Goal: Transaction & Acquisition: Book appointment/travel/reservation

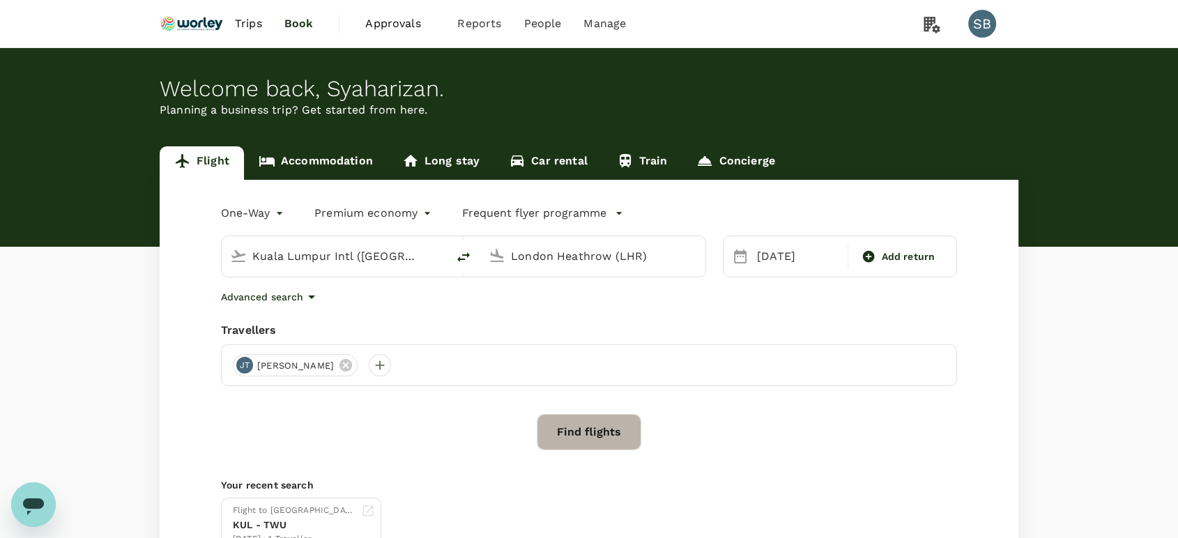
click at [580, 426] on button "Find flights" at bounding box center [589, 432] width 105 height 36
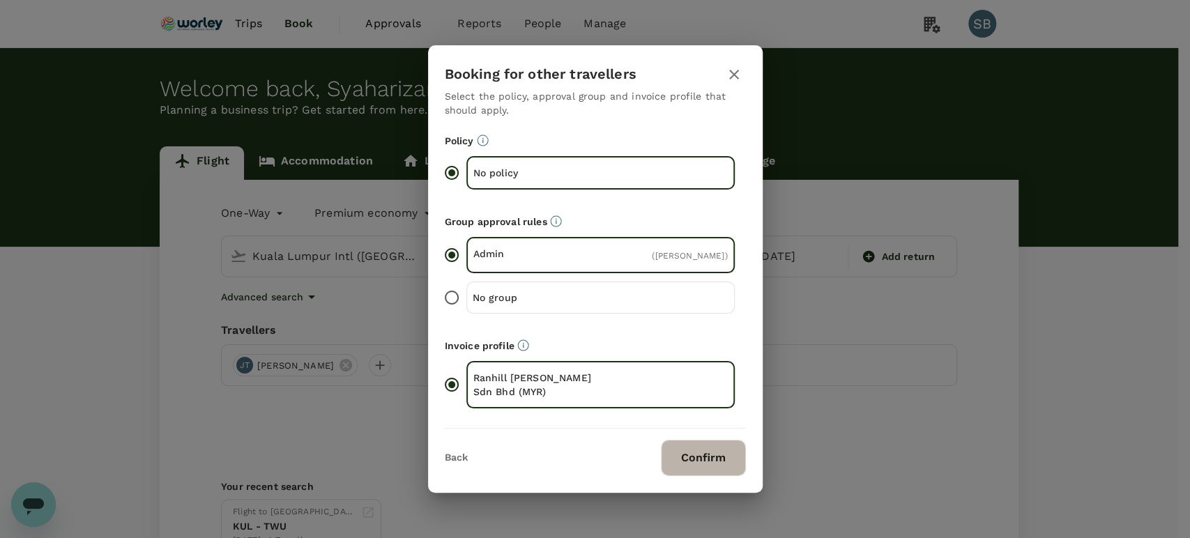
click at [702, 447] on button "Confirm" at bounding box center [703, 458] width 85 height 36
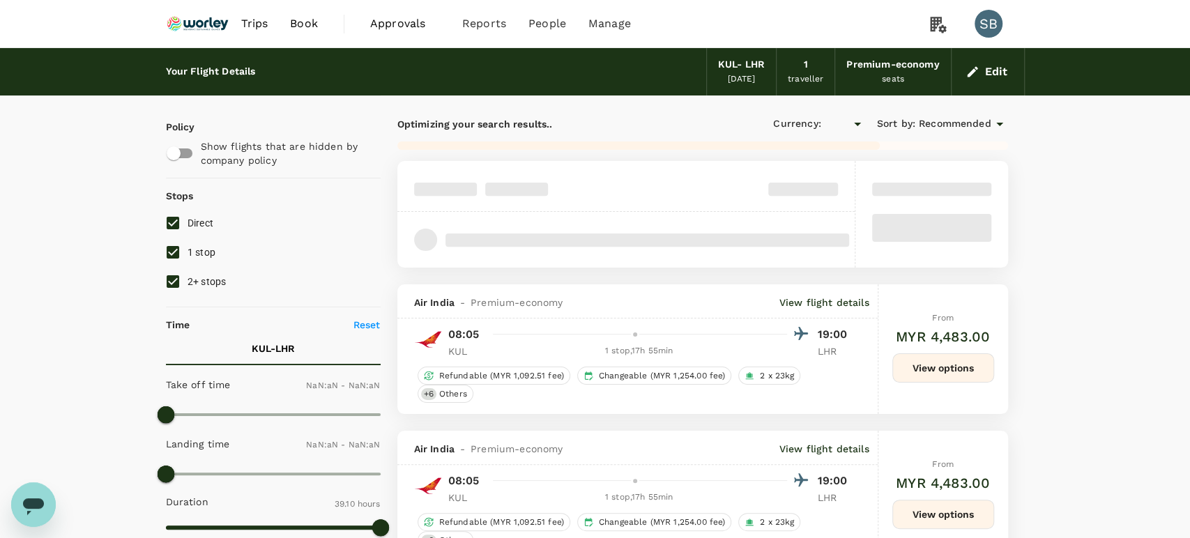
type input "MYR"
type input "1440"
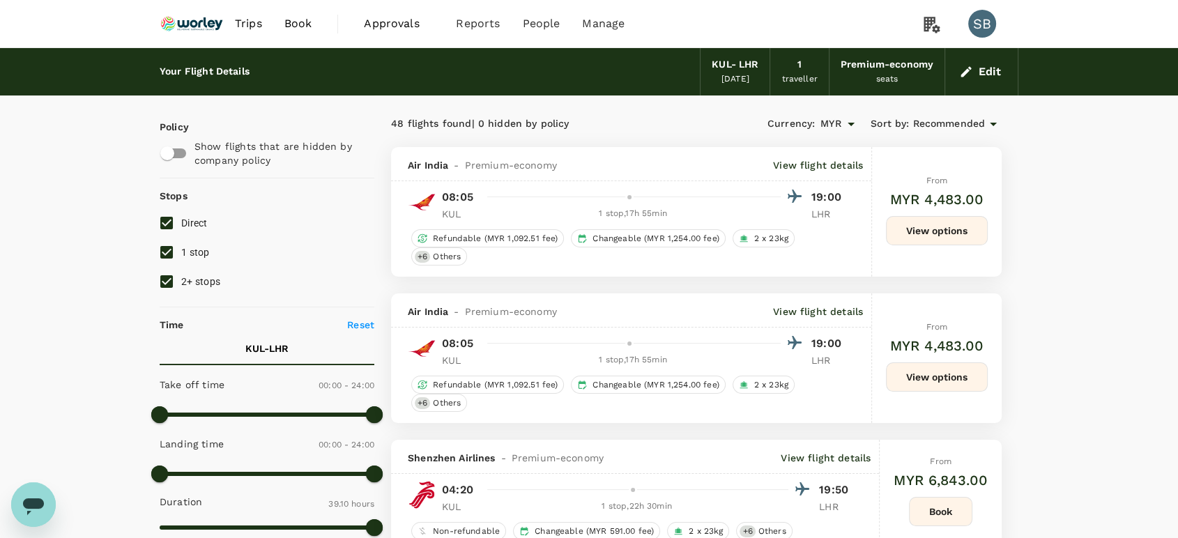
click at [189, 33] on img at bounding box center [192, 23] width 64 height 31
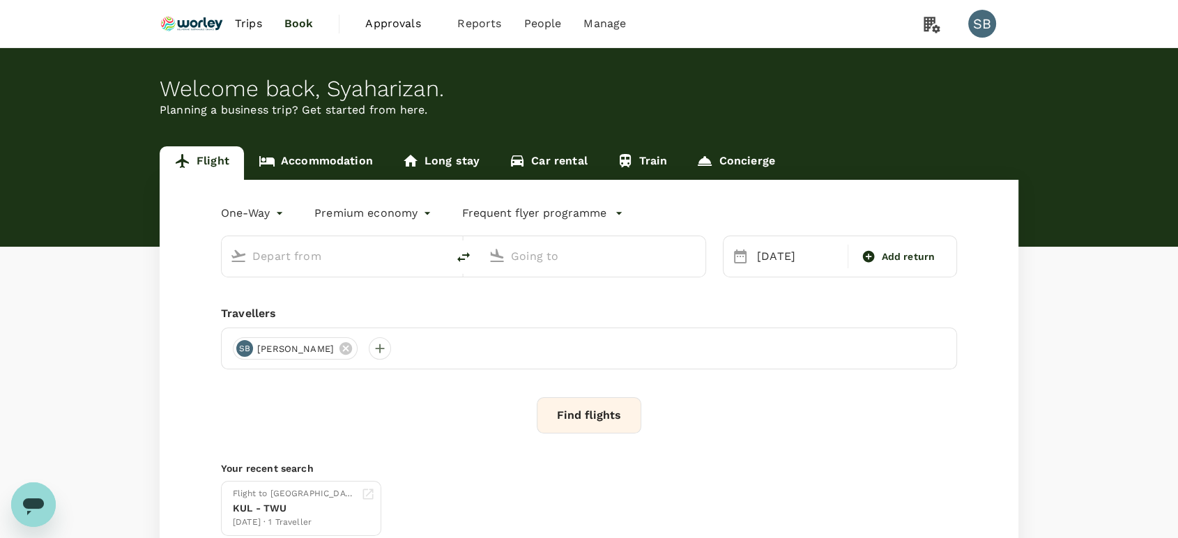
type input "Kuala Lumpur Intl ([GEOGRAPHIC_DATA])"
type input "London Heathrow (LHR)"
type input "Kuala Lumpur Intl ([GEOGRAPHIC_DATA])"
type input "London Heathrow (LHR)"
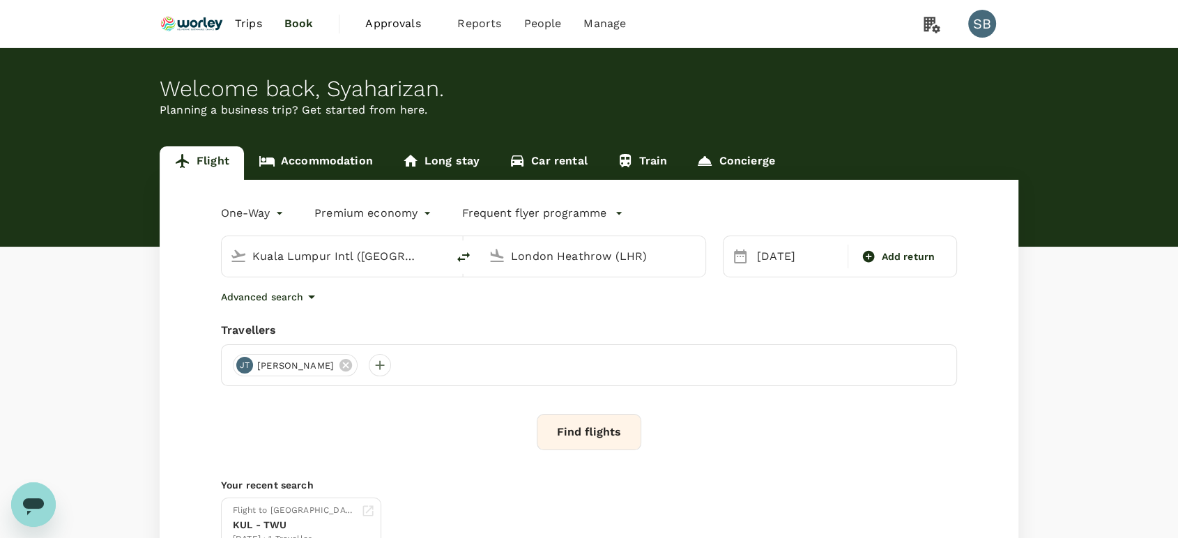
click at [195, 26] on img at bounding box center [192, 23] width 64 height 31
click at [585, 427] on button "Find flights" at bounding box center [589, 432] width 105 height 36
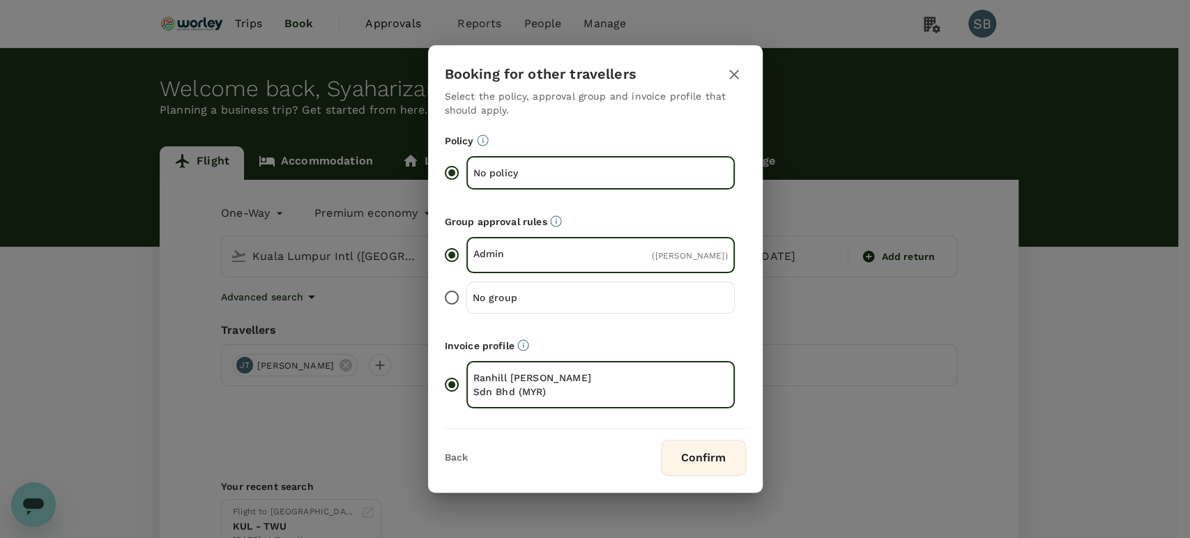
click at [714, 452] on button "Confirm" at bounding box center [703, 458] width 85 height 36
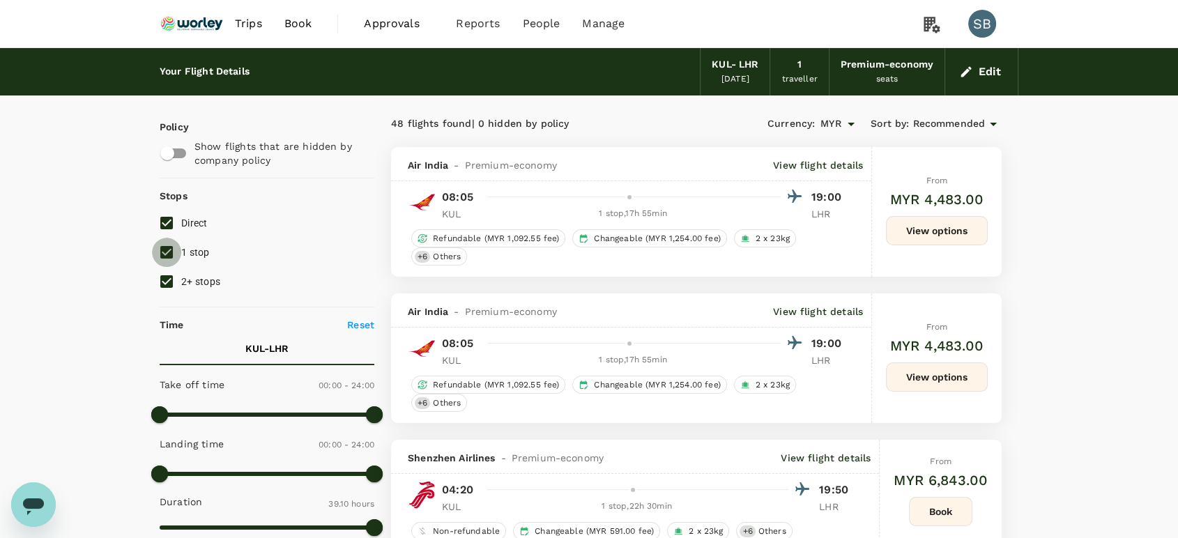
click at [162, 248] on input "1 stop" at bounding box center [166, 252] width 29 height 29
checkbox input "false"
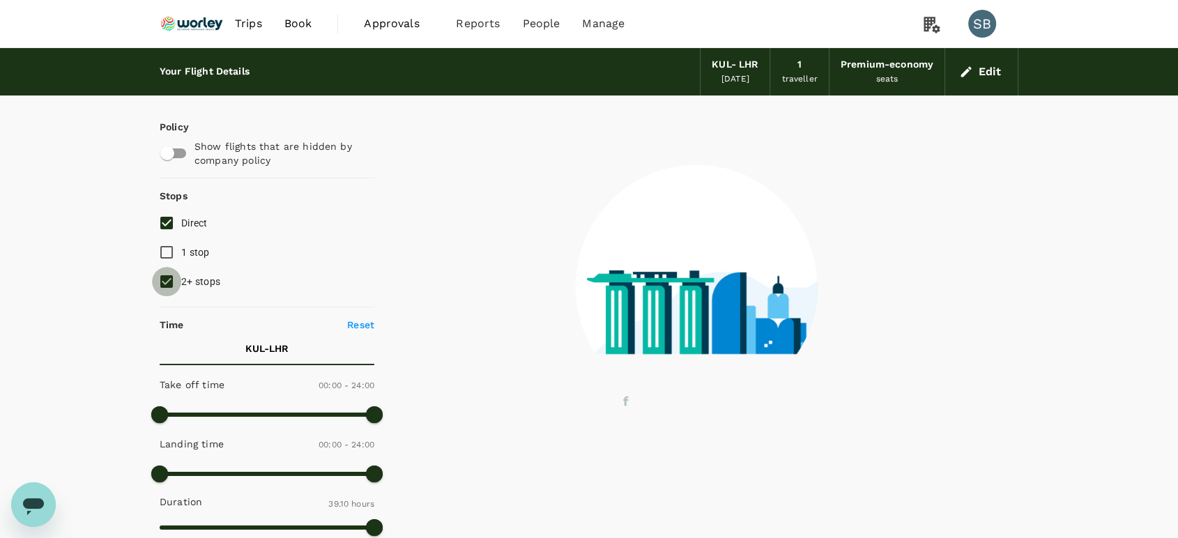
click at [162, 283] on input "2+ stops" at bounding box center [166, 281] width 29 height 29
checkbox input "false"
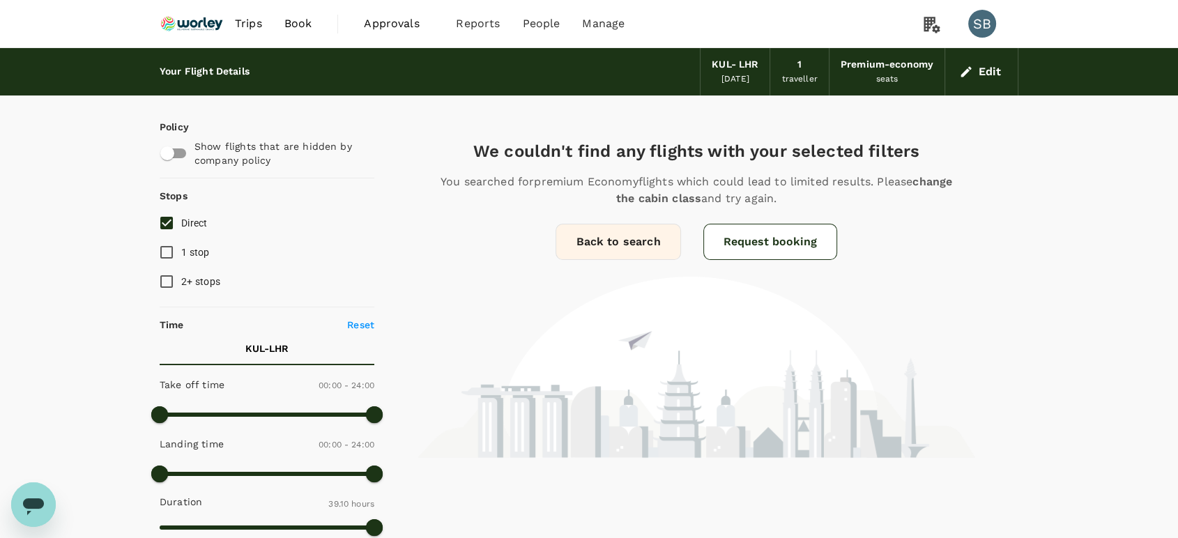
click at [191, 30] on img at bounding box center [192, 23] width 64 height 31
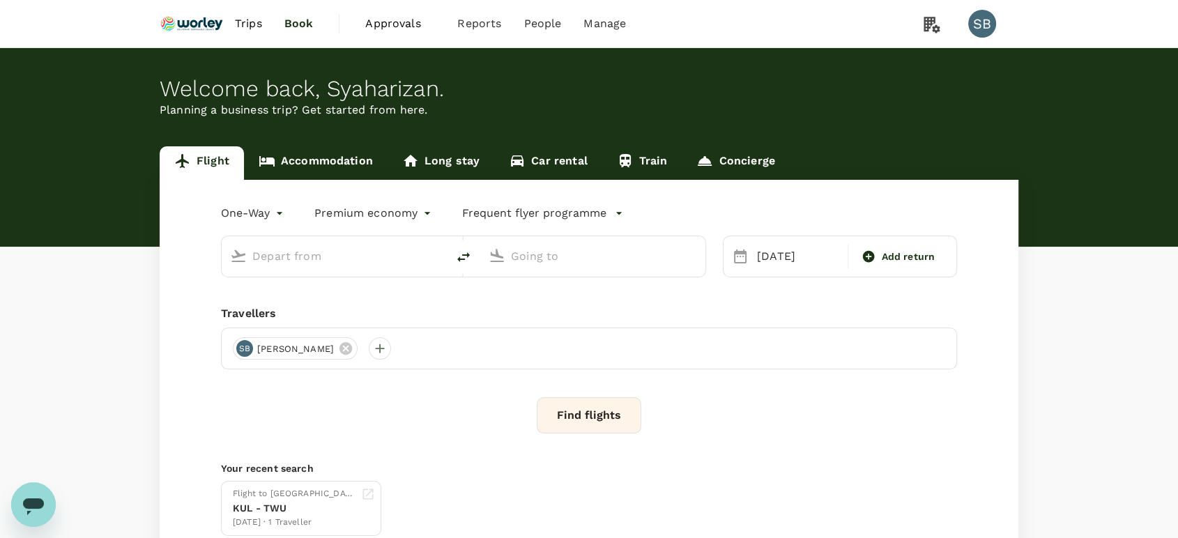
type input "Kuala Lumpur Intl ([GEOGRAPHIC_DATA])"
type input "London Heathrow (LHR)"
type input "Kuala Lumpur Intl ([GEOGRAPHIC_DATA])"
type input "London Heathrow (LHR)"
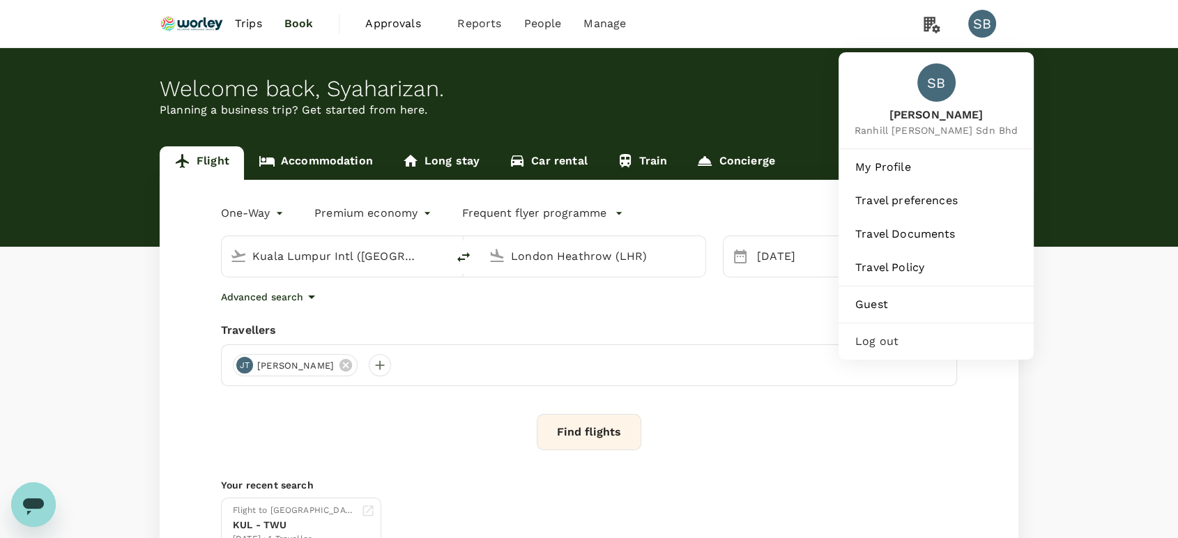
click at [903, 342] on span "Log out" at bounding box center [936, 341] width 162 height 17
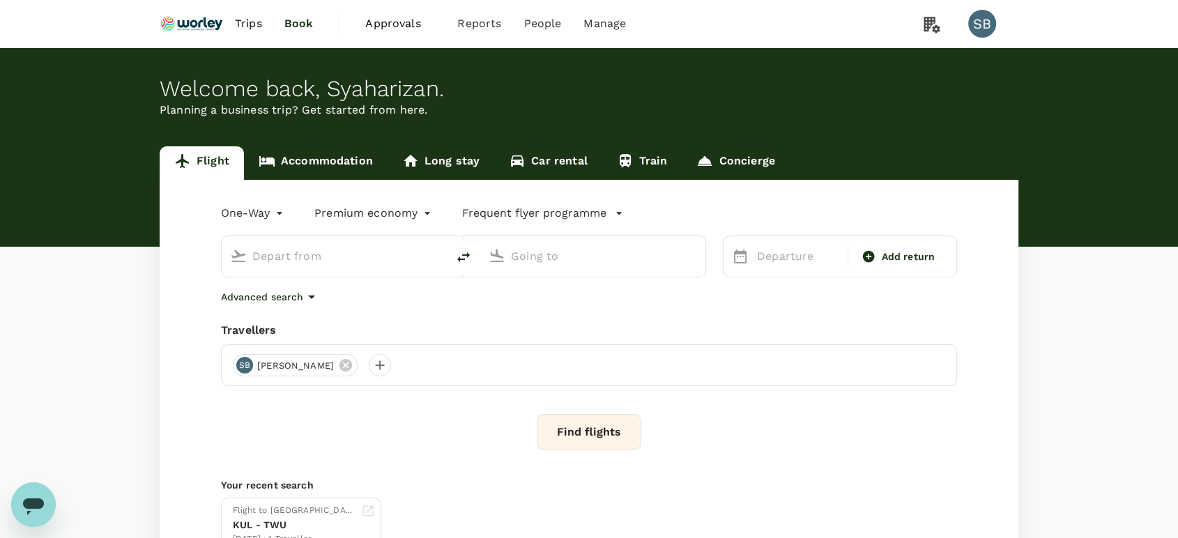
type input "premium-economy"
type input "Kuala Lumpur Intl ([GEOGRAPHIC_DATA])"
type input "London Heathrow (LHR)"
click at [594, 436] on button "Find flights" at bounding box center [589, 432] width 105 height 36
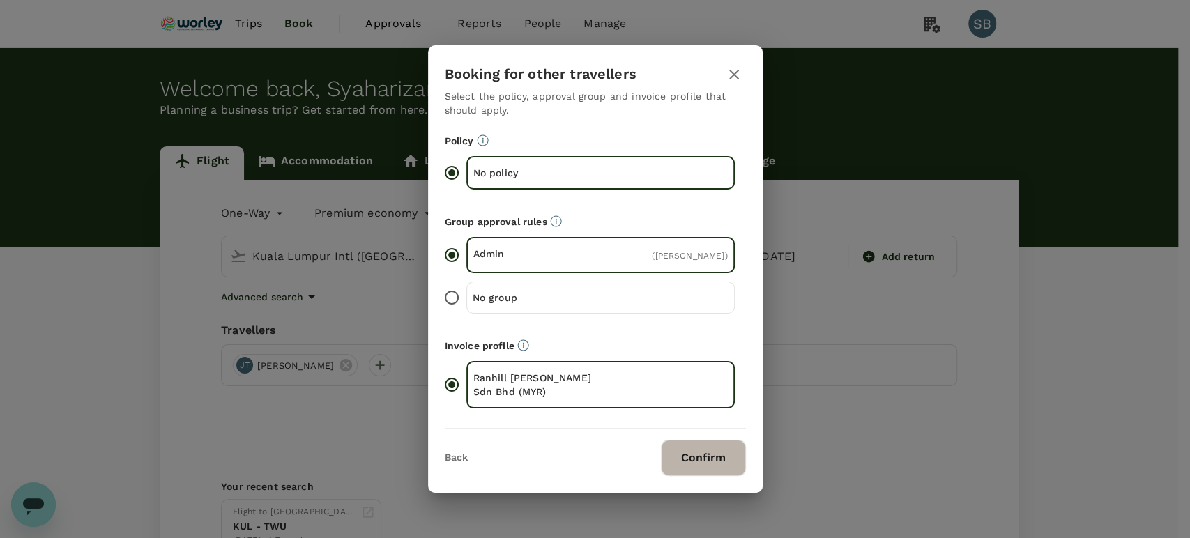
click at [712, 457] on button "Confirm" at bounding box center [703, 458] width 85 height 36
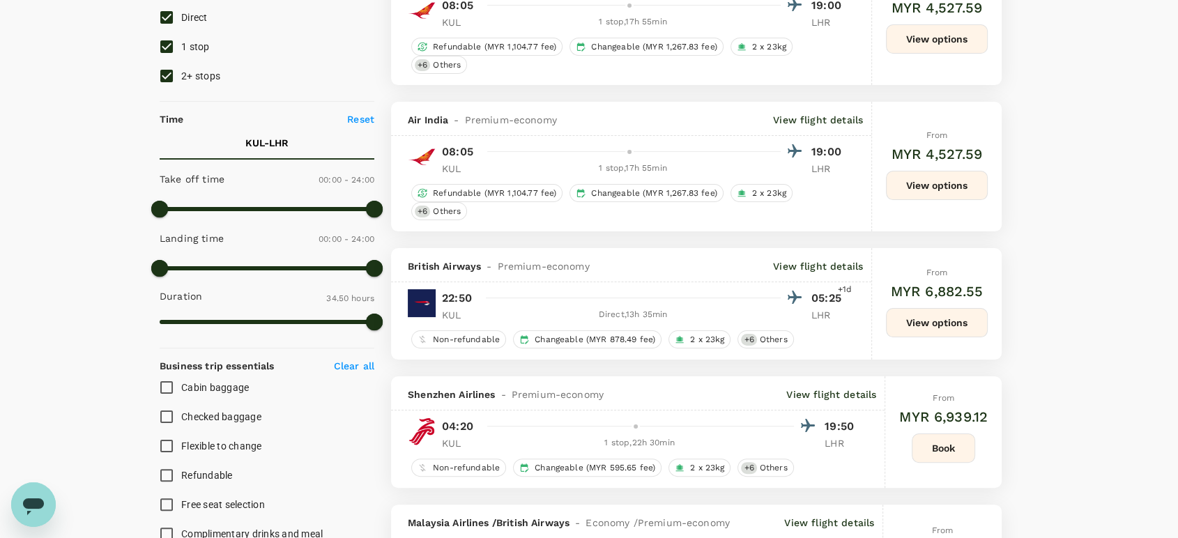
scroll to position [232, 0]
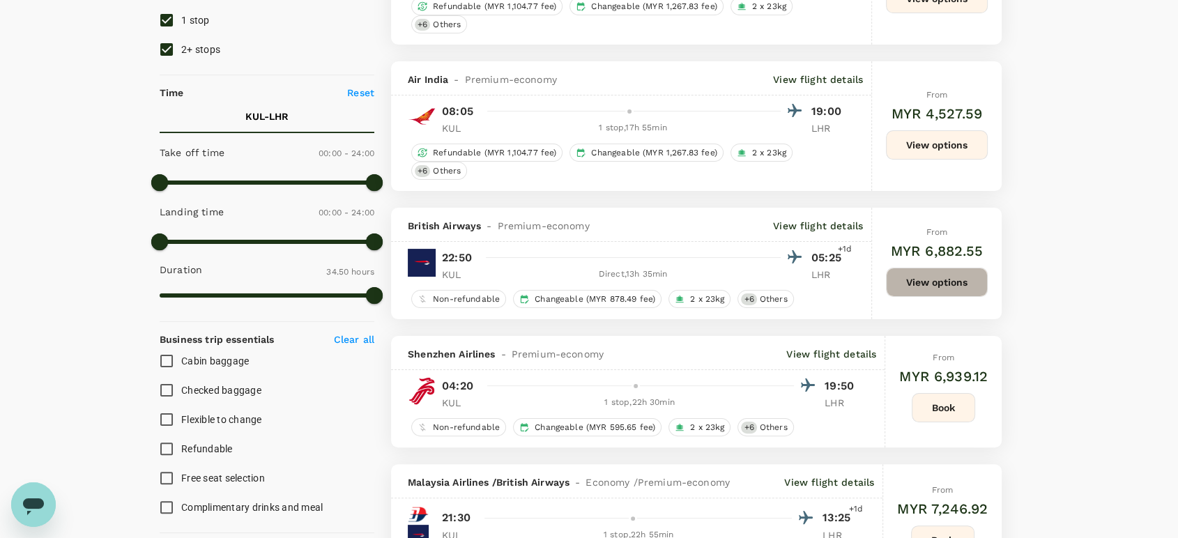
click at [931, 274] on button "View options" at bounding box center [937, 282] width 102 height 29
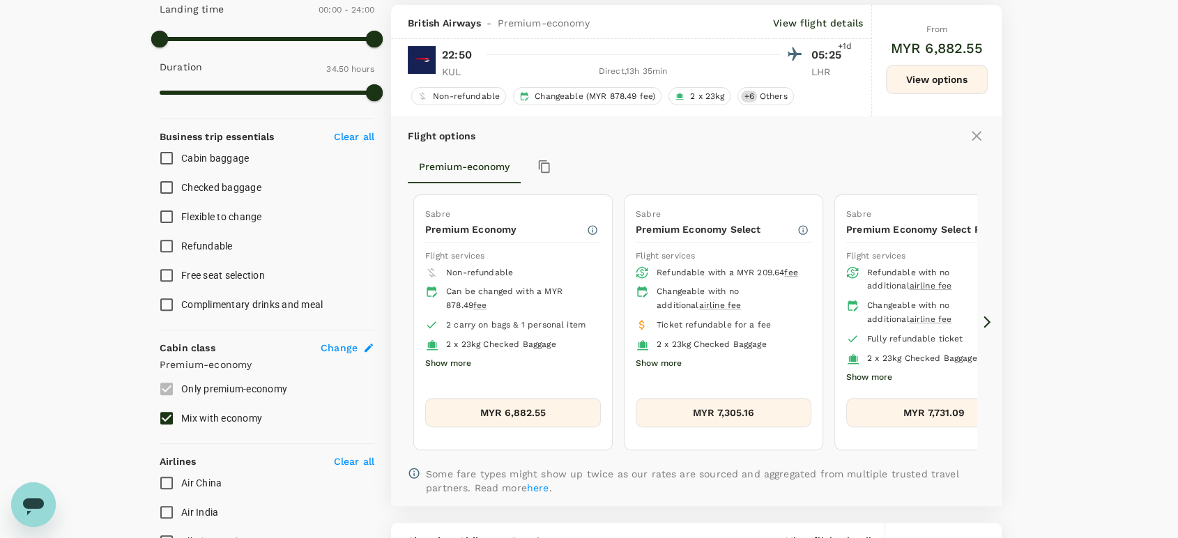
scroll to position [440, 0]
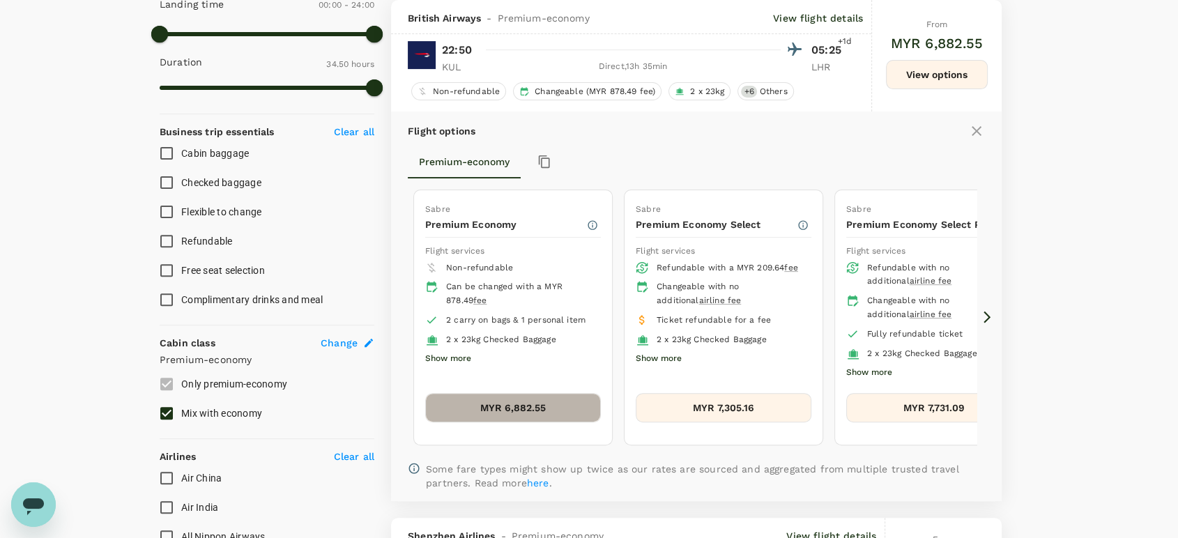
click at [507, 404] on button "MYR 6,882.55" at bounding box center [513, 407] width 176 height 29
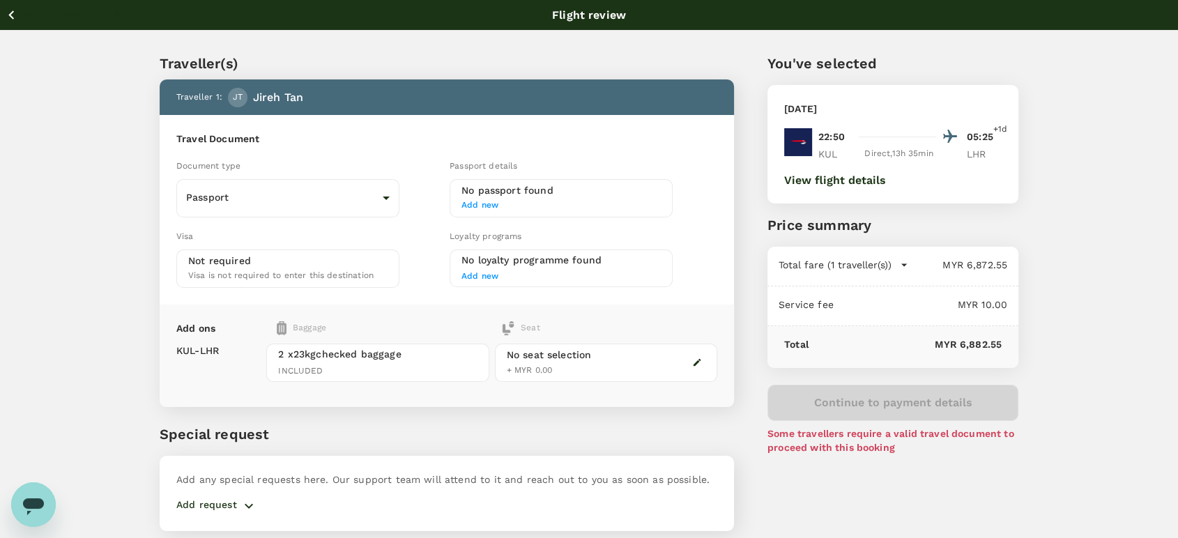
click at [55, 15] on p "Back to flight results" at bounding box center [77, 15] width 102 height 14
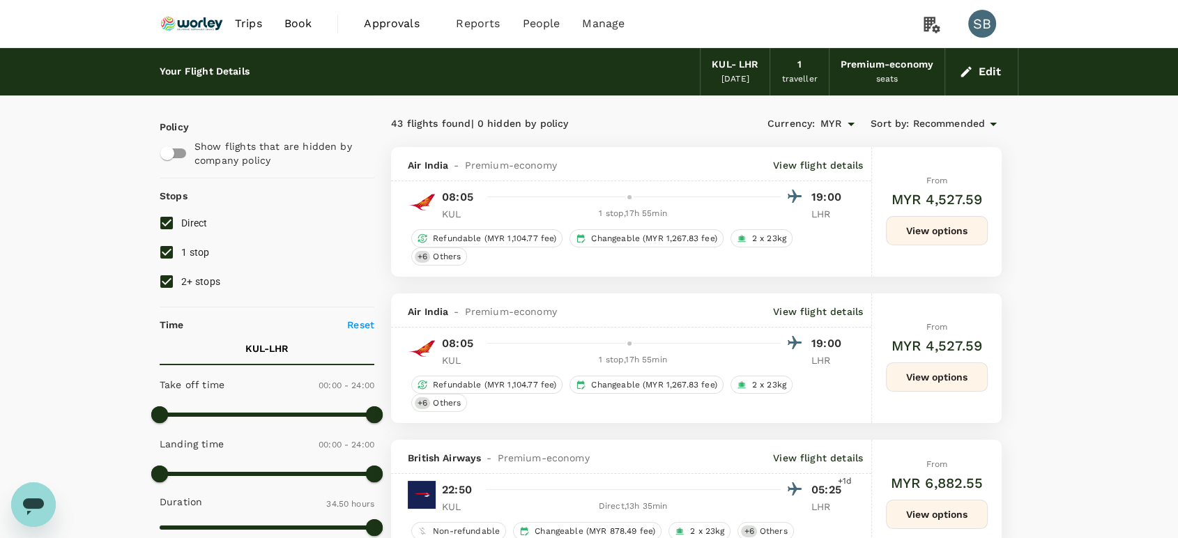
click at [196, 23] on img at bounding box center [192, 23] width 64 height 31
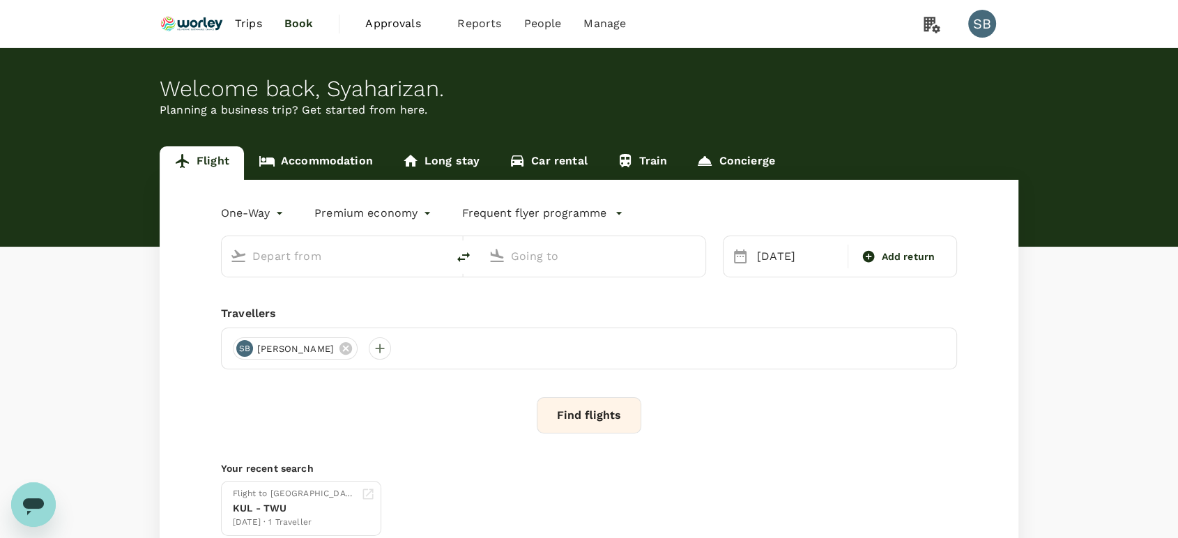
type input "Kuala Lumpur Intl ([GEOGRAPHIC_DATA])"
type input "London Heathrow (LHR)"
type input "Kuala Lumpur Intl ([GEOGRAPHIC_DATA])"
type input "London Heathrow (LHR)"
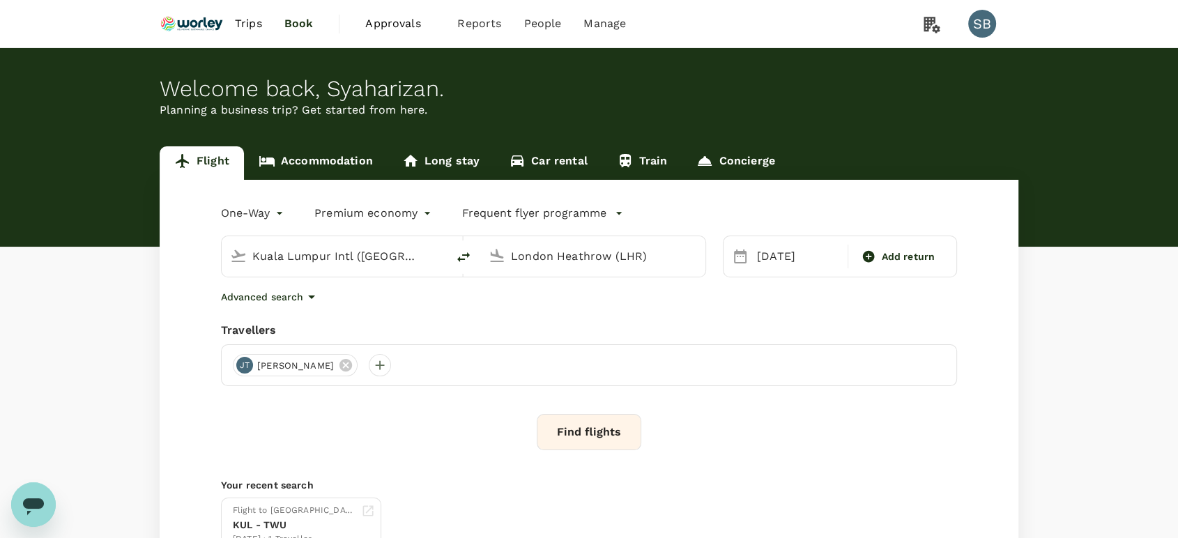
click at [614, 428] on button "Find flights" at bounding box center [589, 432] width 105 height 36
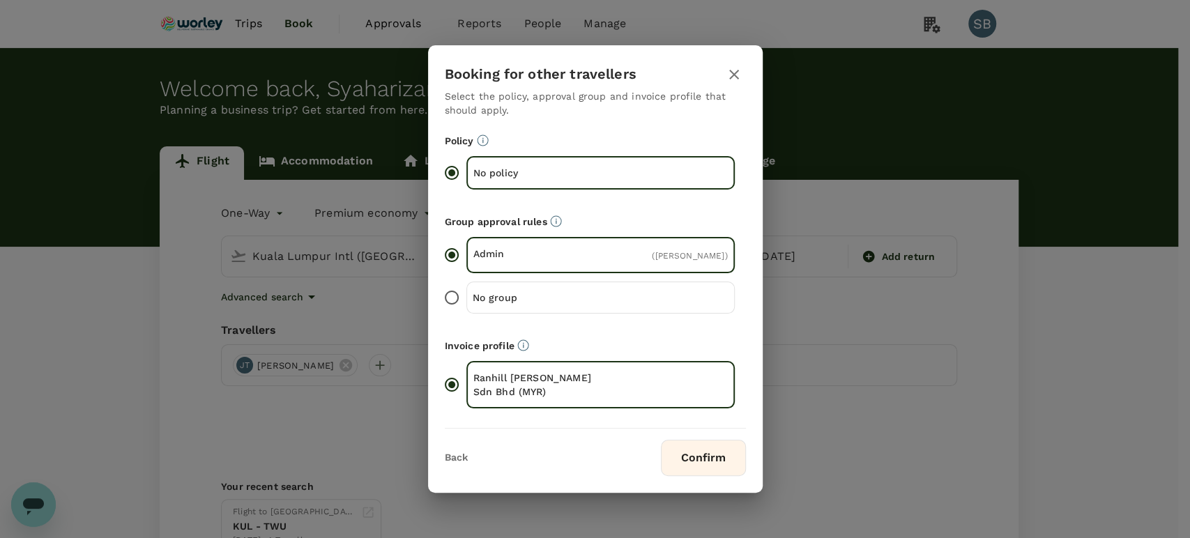
click at [699, 454] on button "Confirm" at bounding box center [703, 458] width 85 height 36
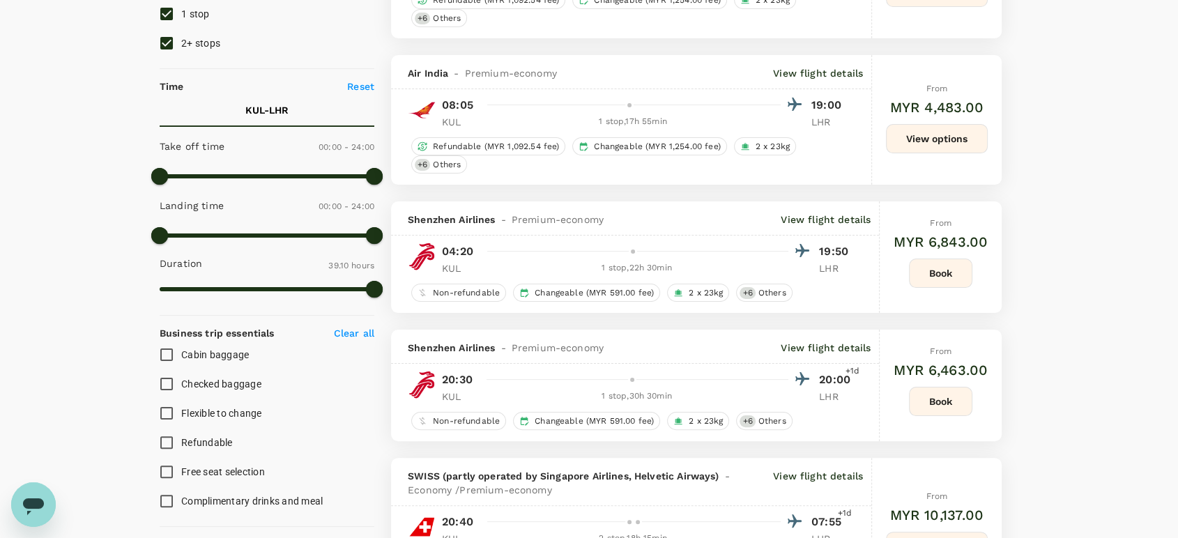
scroll to position [155, 0]
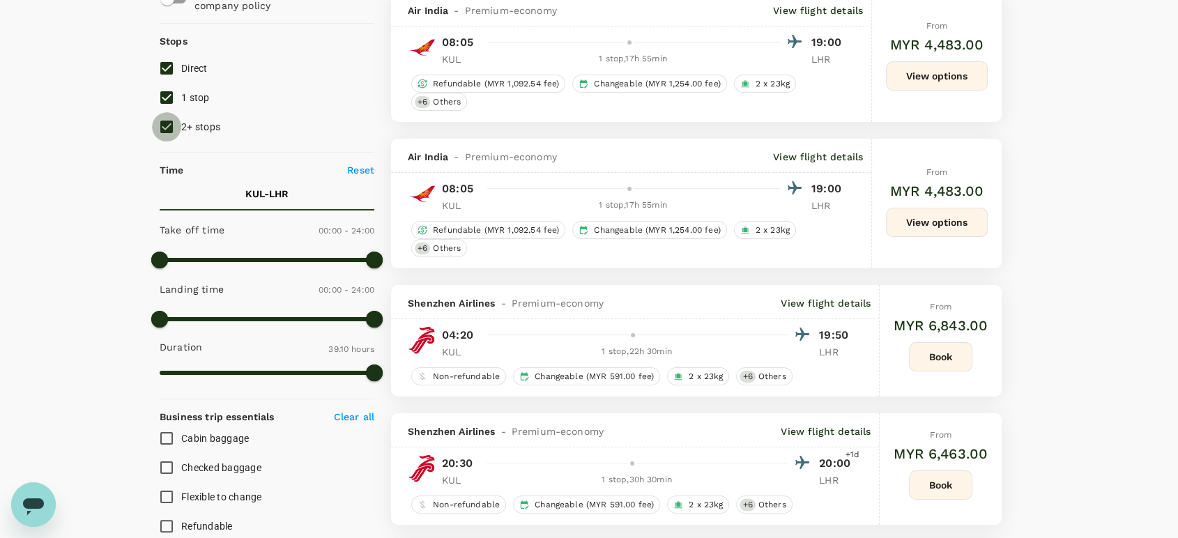
click at [167, 131] on input "2+ stops" at bounding box center [166, 126] width 29 height 29
checkbox input "false"
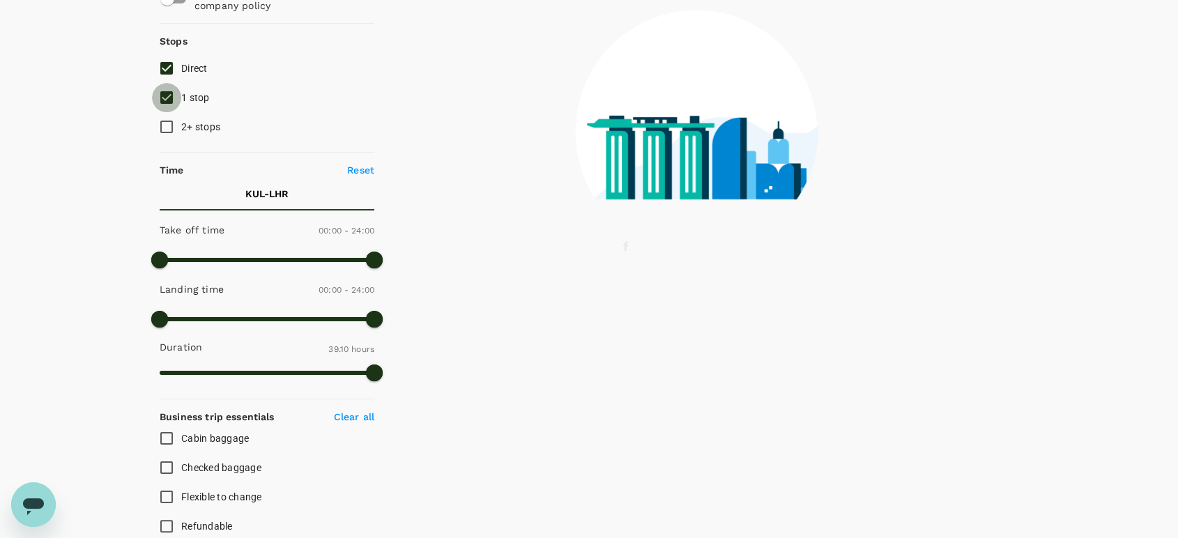
click at [162, 99] on input "1 stop" at bounding box center [166, 97] width 29 height 29
checkbox input "false"
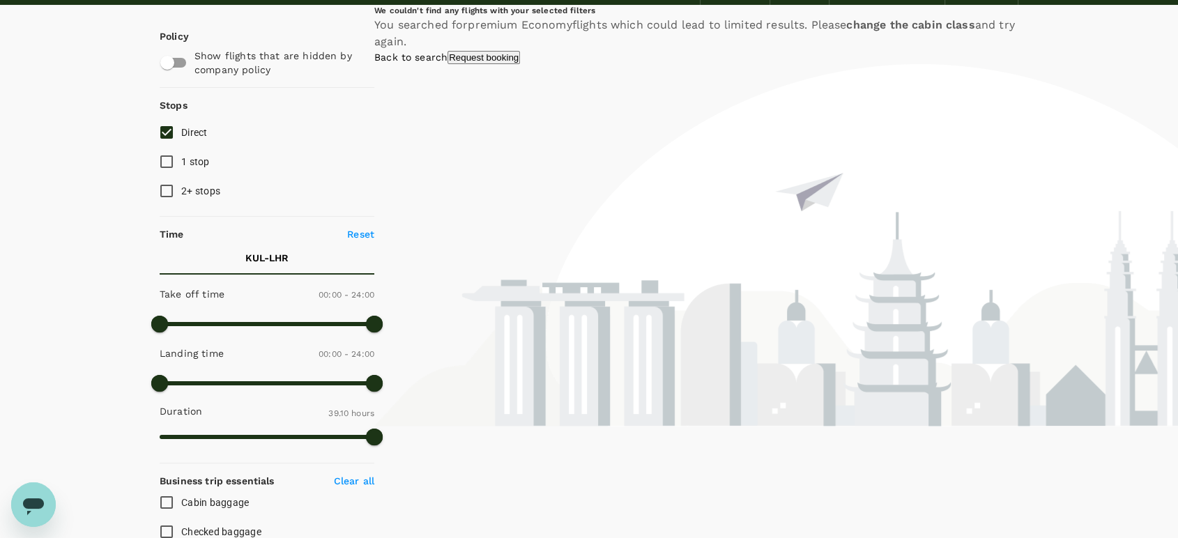
scroll to position [0, 0]
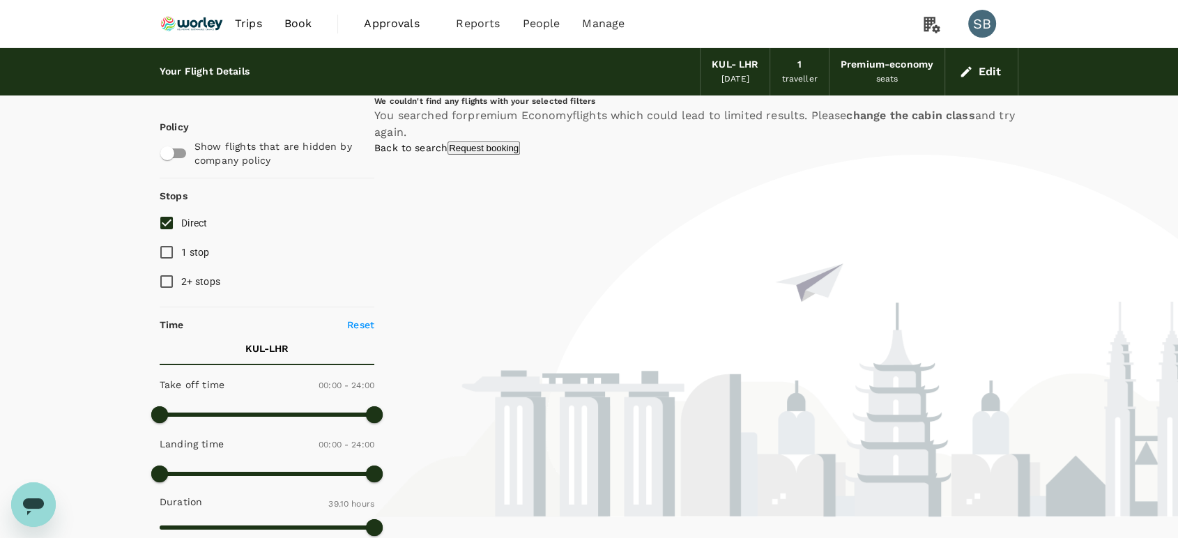
click at [178, 35] on img at bounding box center [192, 23] width 64 height 31
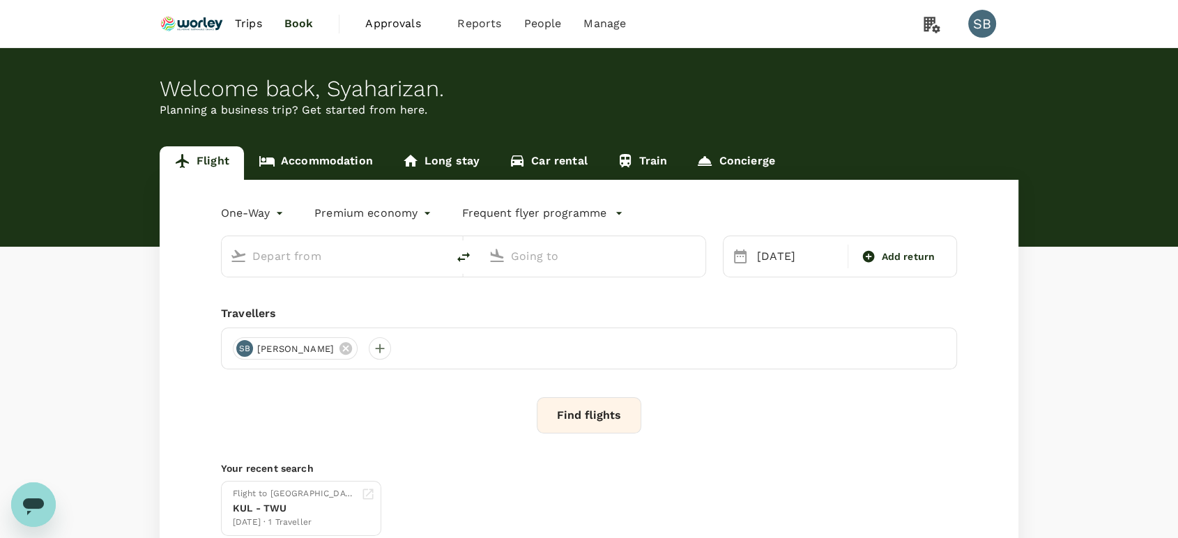
type input "Kuala Lumpur Intl ([GEOGRAPHIC_DATA])"
type input "London Heathrow (LHR)"
type input "Kuala Lumpur Intl ([GEOGRAPHIC_DATA])"
type input "London Heathrow (LHR)"
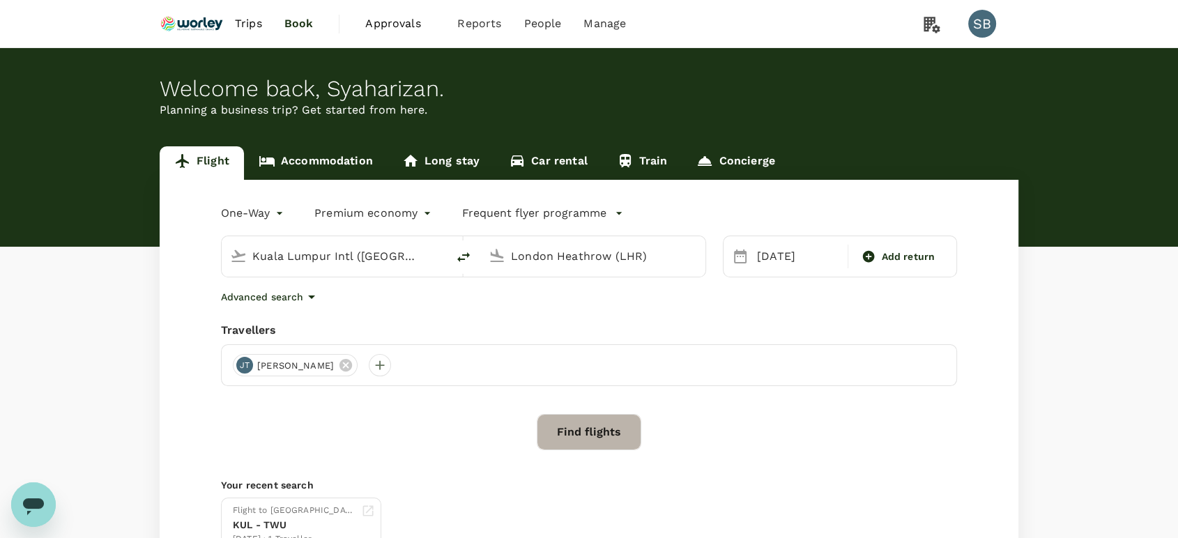
click at [582, 433] on button "Find flights" at bounding box center [589, 432] width 105 height 36
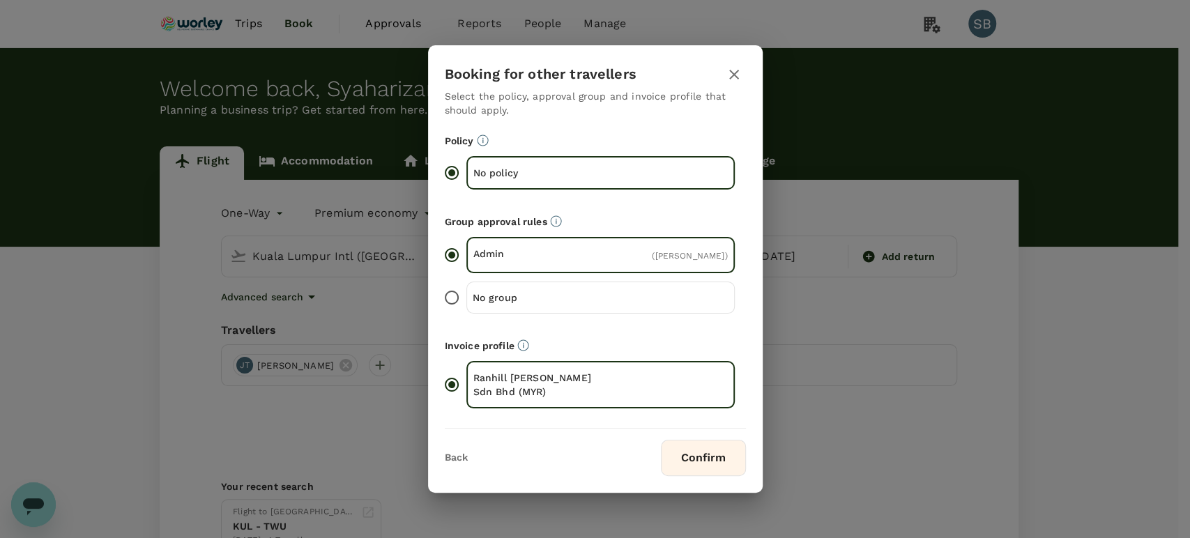
click at [690, 456] on button "Confirm" at bounding box center [703, 458] width 85 height 36
